Goal: Information Seeking & Learning: Learn about a topic

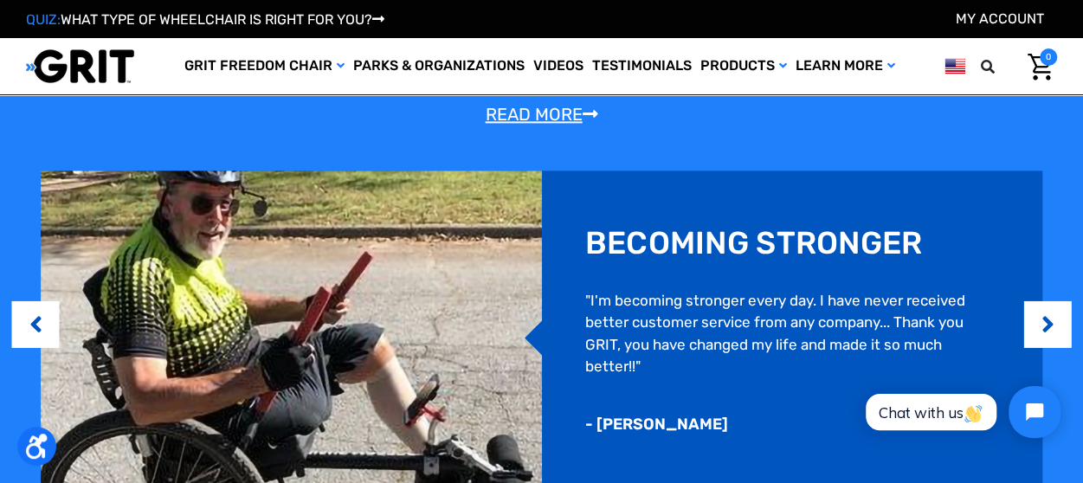
scroll to position [1070, 0]
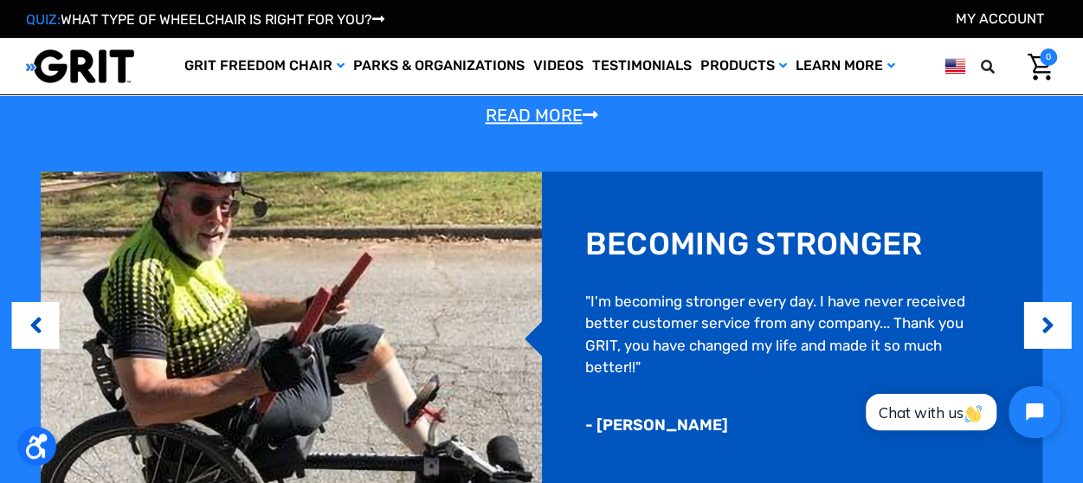
click at [534, 105] on link "Read More" at bounding box center [542, 115] width 113 height 21
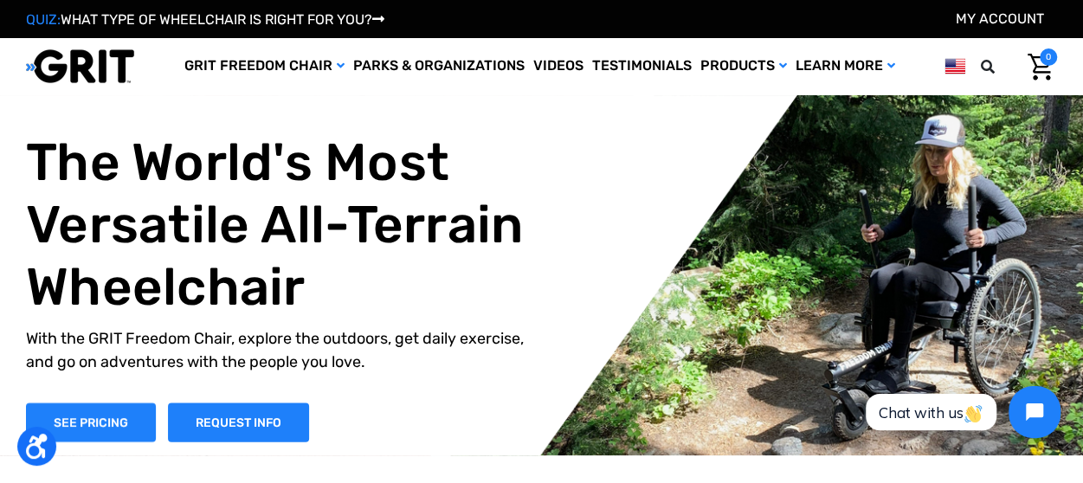
click at [597, 151] on div "The World's Most Versatile All-Terrain Wheelchair With the GRIT Freedom Chair, …" at bounding box center [554, 286] width 1057 height 311
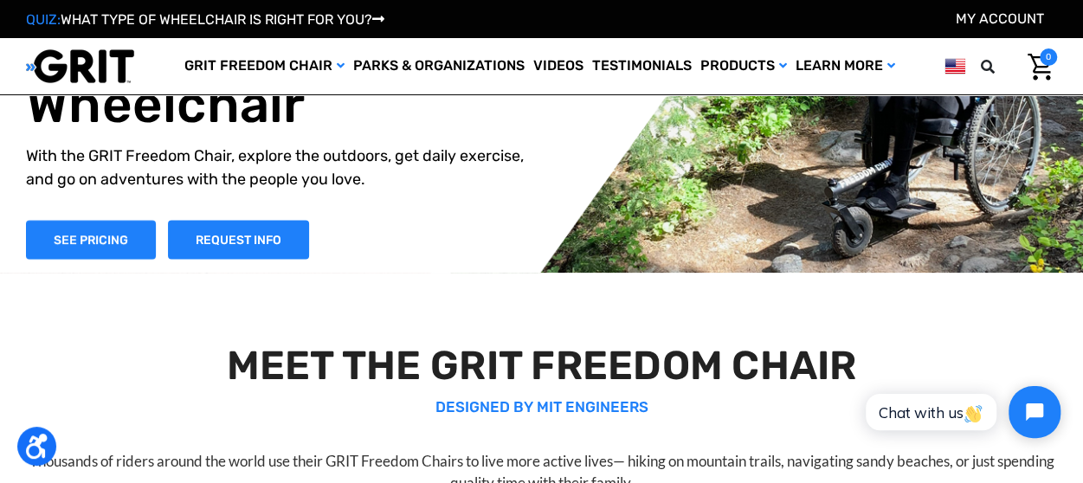
scroll to position [88, 0]
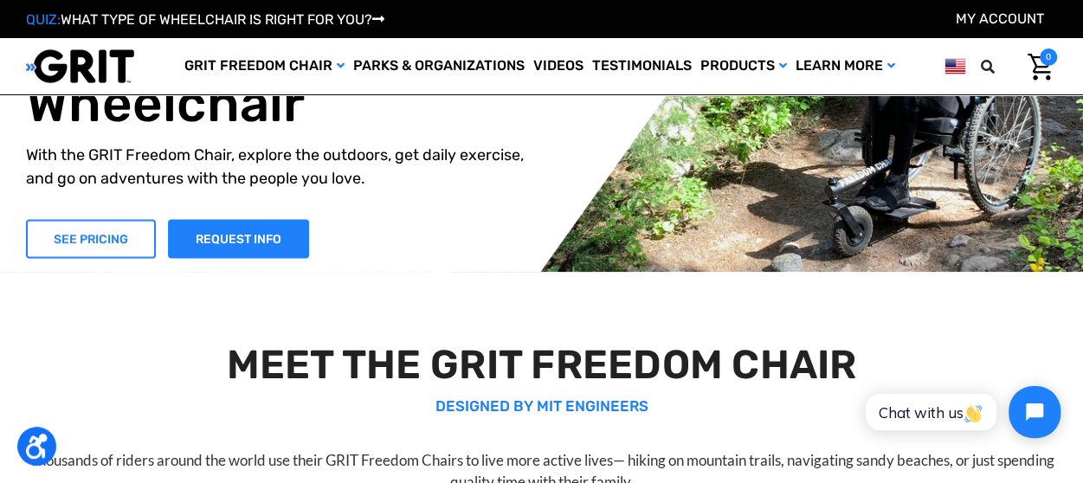
click at [126, 237] on link "SEE PRICING" at bounding box center [91, 238] width 130 height 39
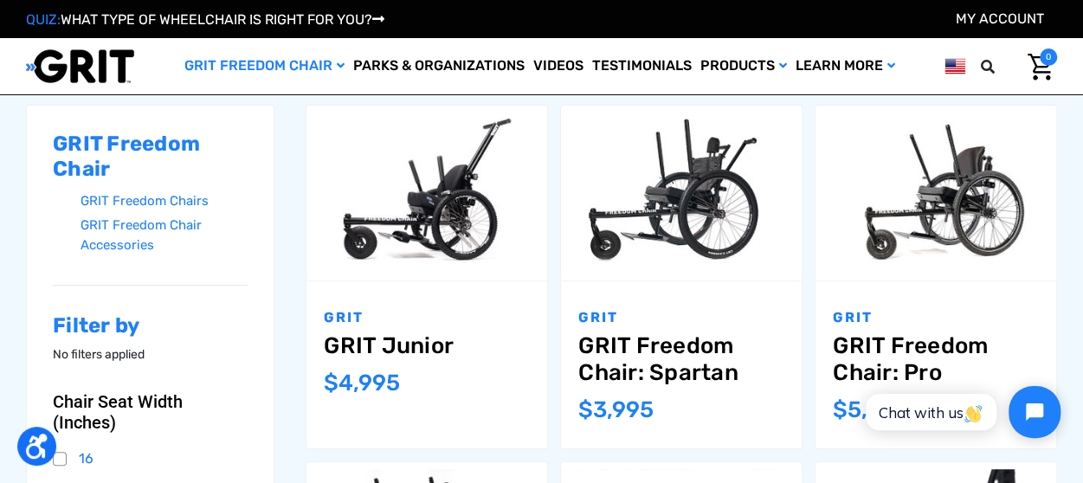
scroll to position [220, 0]
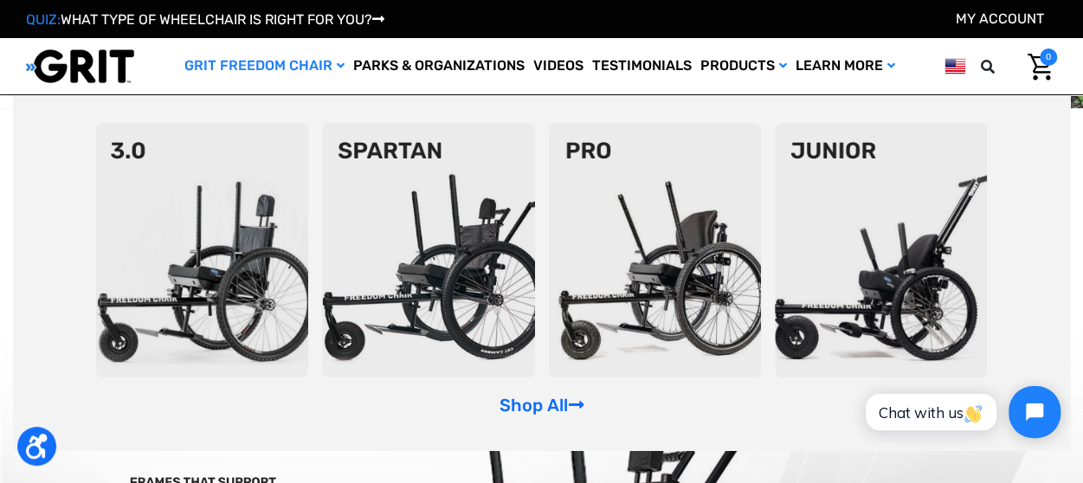
scroll to position [251, 0]
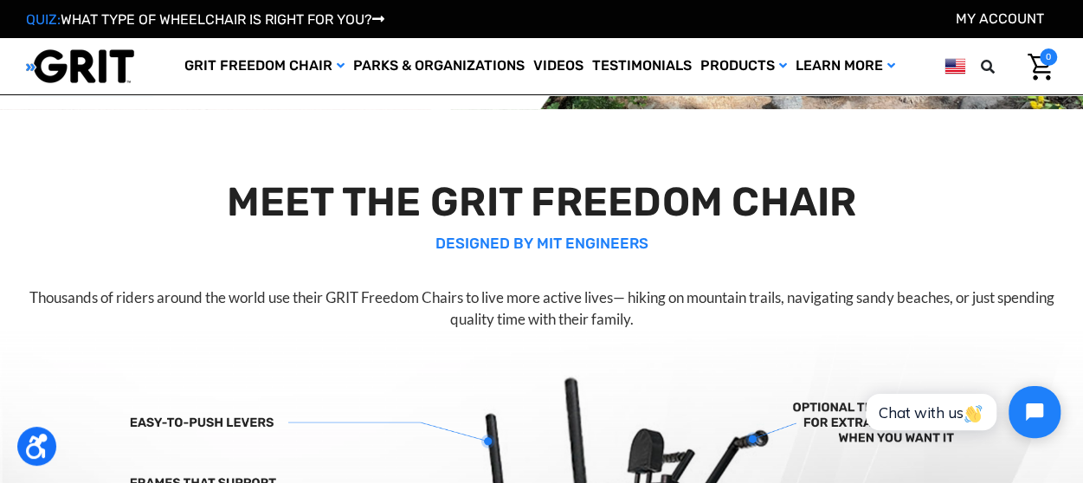
drag, startPoint x: 350, startPoint y: 1, endPoint x: 236, endPoint y: 148, distance: 186.4
click at [236, 148] on div "MEET THE GRIT FREEDOM CHAIR DESIGNED BY MIT ENGINEERS Thousands of riders aroun…" at bounding box center [541, 473] width 1083 height 729
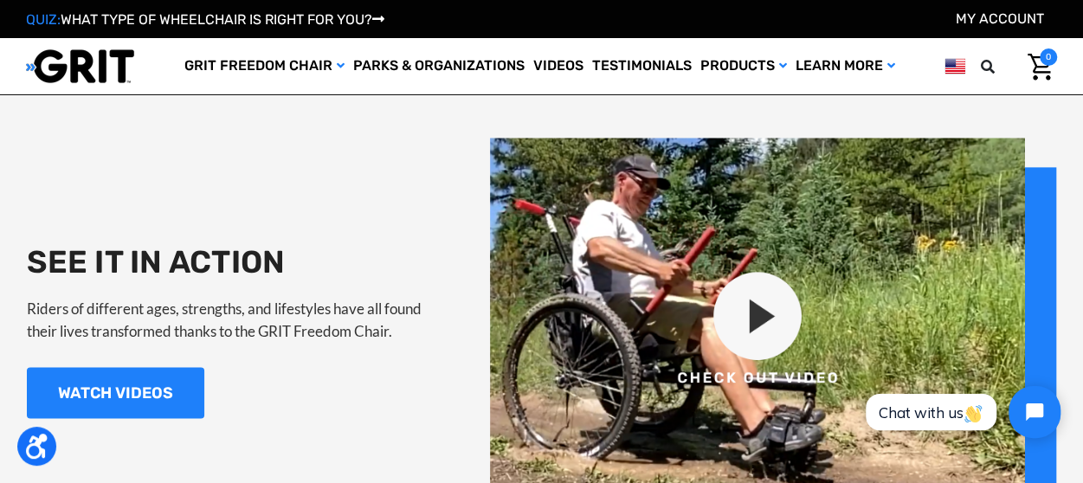
scroll to position [1528, 0]
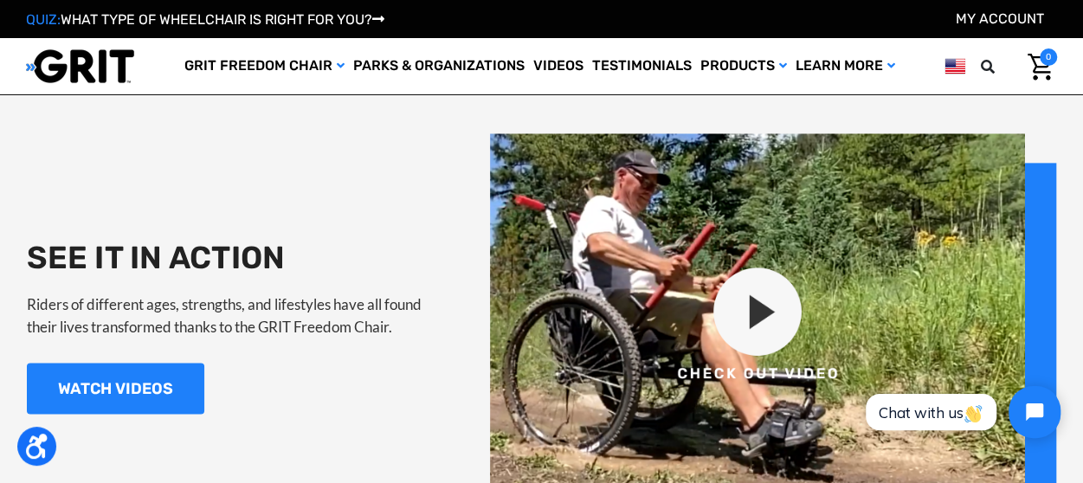
click at [758, 299] on img at bounding box center [773, 325] width 566 height 385
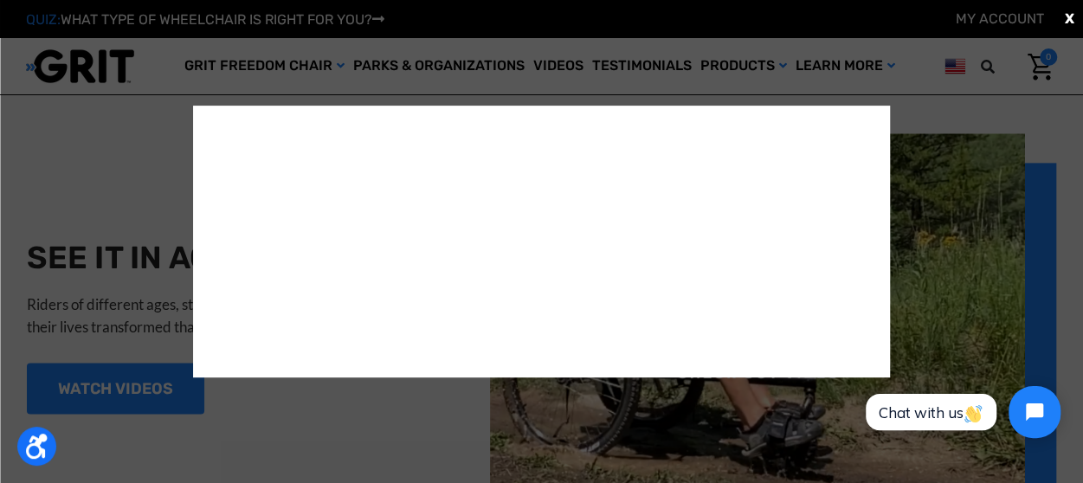
scroll to position [1540, 0]
